Goal: Navigation & Orientation: Find specific page/section

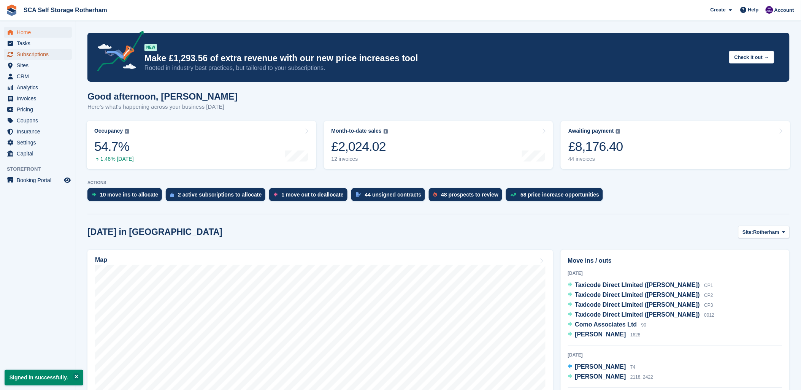
click at [39, 52] on span "Subscriptions" at bounding box center [40, 54] width 46 height 11
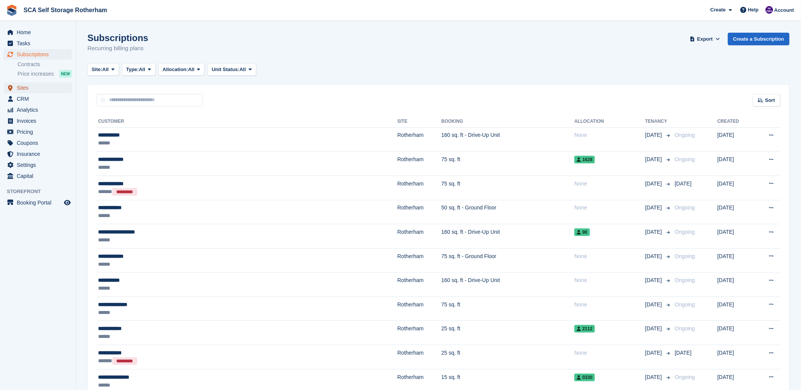
click at [14, 84] on span "menu" at bounding box center [10, 87] width 9 height 9
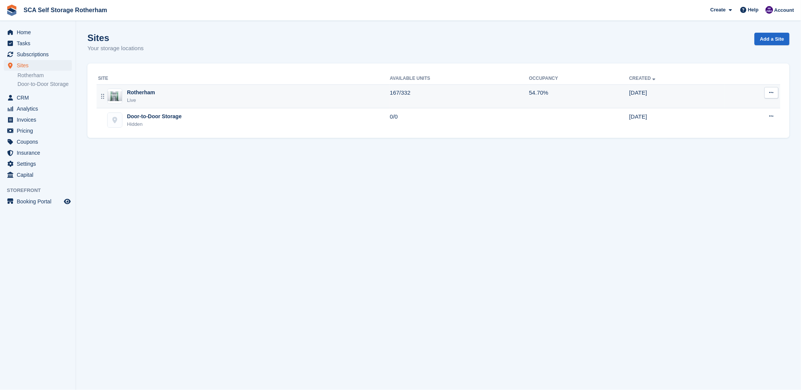
click at [144, 97] on div "Live" at bounding box center [141, 101] width 28 height 8
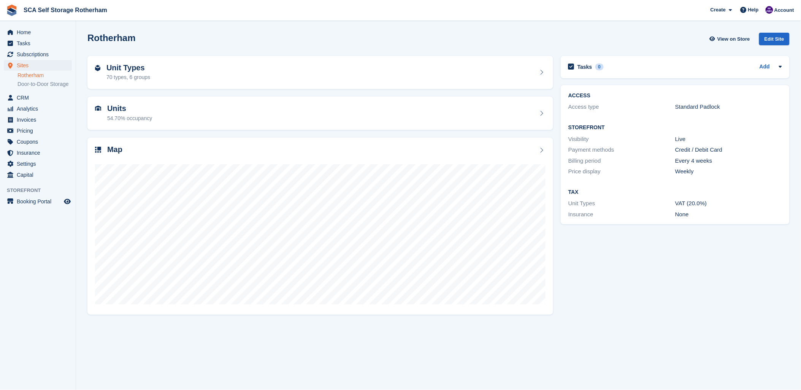
click at [291, 39] on div "Rotherham View on Store Edit Site" at bounding box center [438, 39] width 702 height 13
click at [412, 47] on div "Rotherham View on Store Edit Site" at bounding box center [439, 40] width 710 height 23
drag, startPoint x: 590, startPoint y: 37, endPoint x: 621, endPoint y: 31, distance: 32.1
click at [595, 36] on div "Rotherham View on Store Edit Site" at bounding box center [438, 39] width 702 height 13
click at [780, 10] on span "Account" at bounding box center [785, 10] width 20 height 8
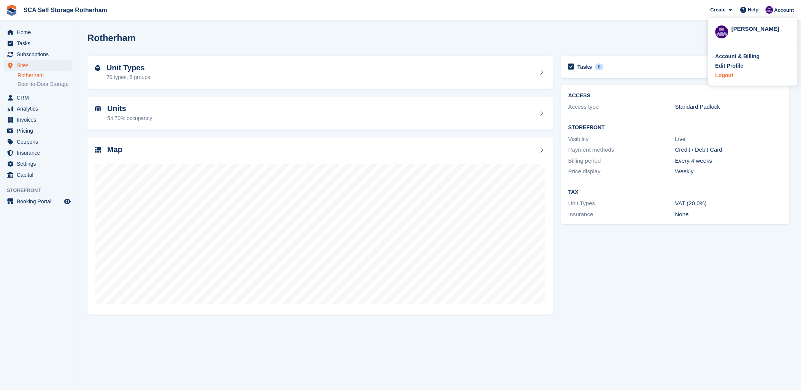
click at [727, 77] on div "Logout" at bounding box center [725, 75] width 18 height 8
